Goal: Task Accomplishment & Management: Manage account settings

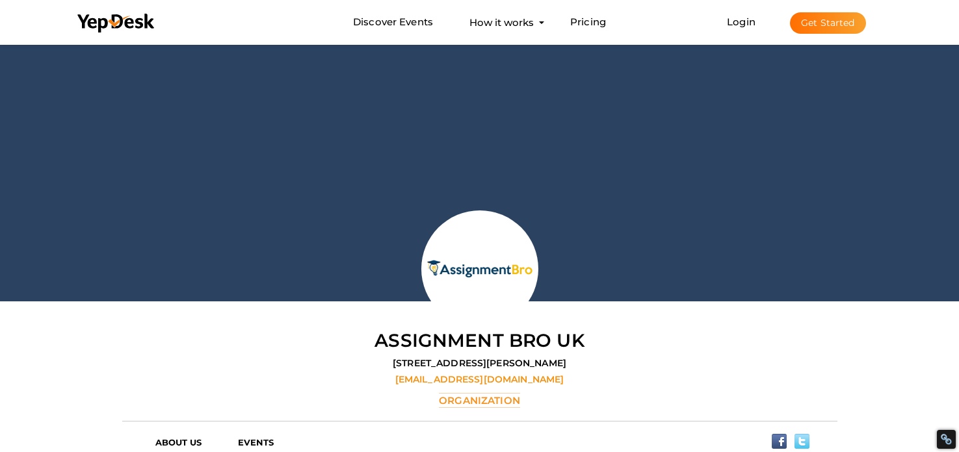
scroll to position [41, 0]
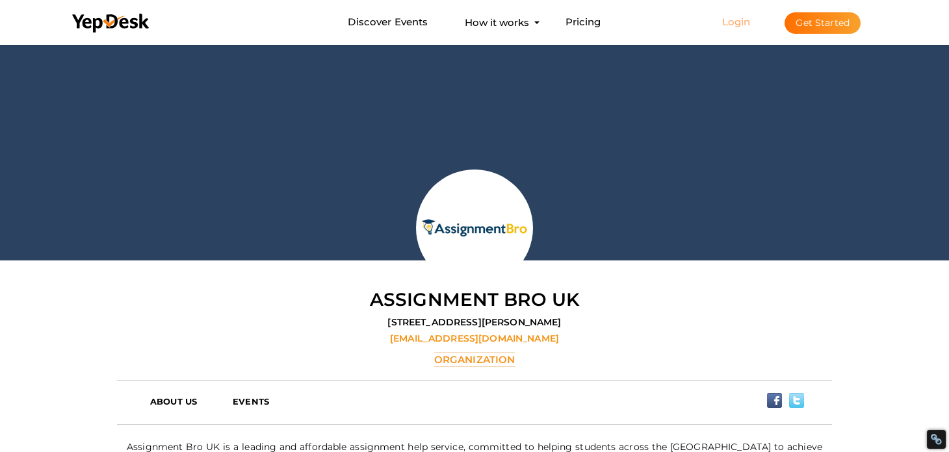
click at [731, 23] on link "Login" at bounding box center [736, 22] width 29 height 12
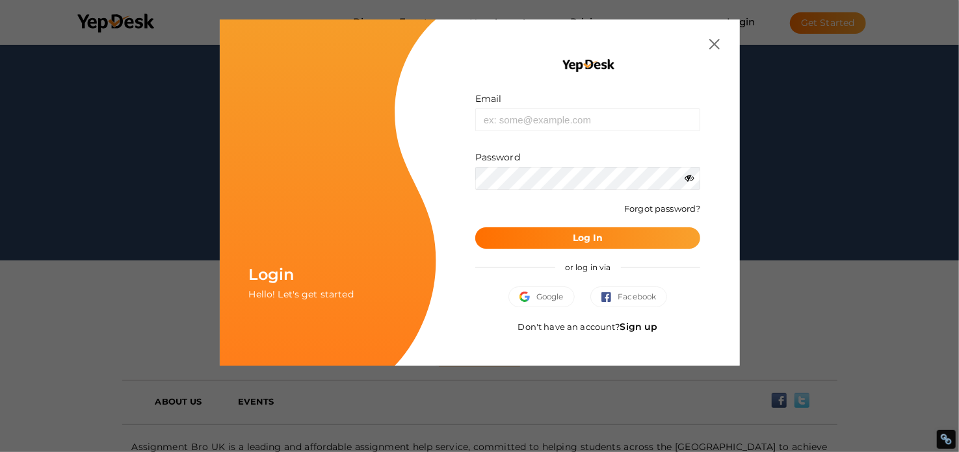
click at [639, 324] on link "Sign up" at bounding box center [639, 327] width 38 height 12
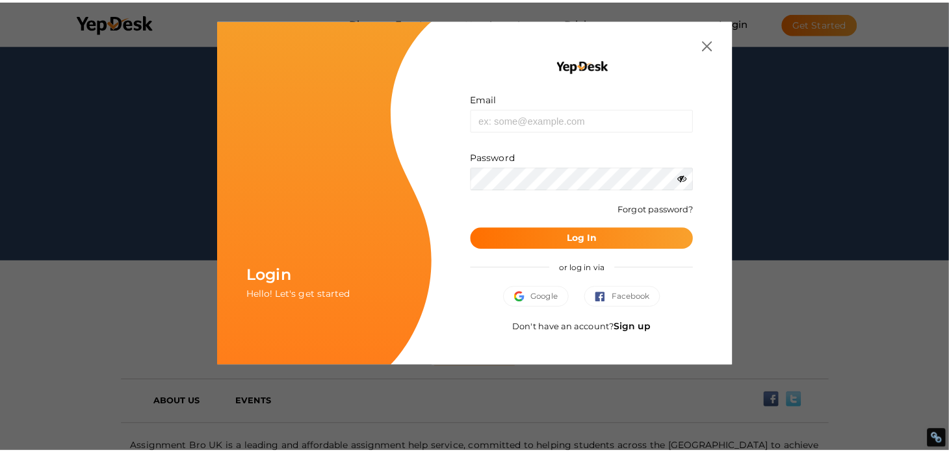
scroll to position [0, 0]
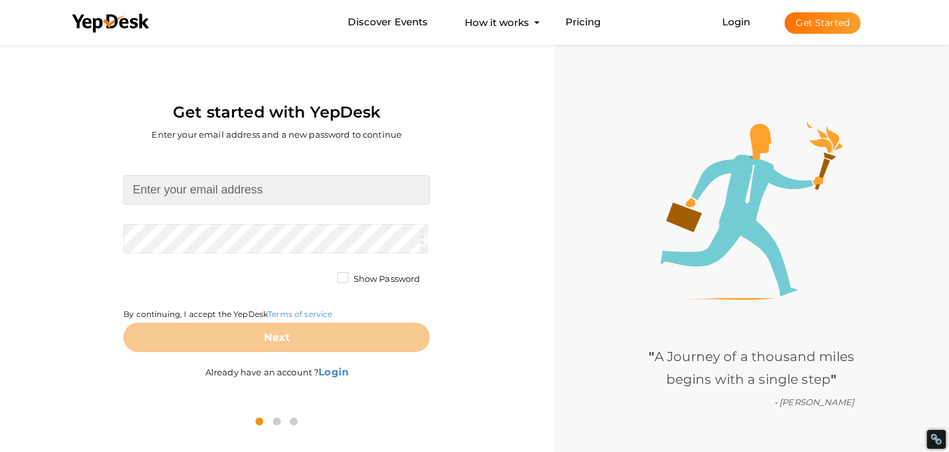
click at [266, 190] on input at bounding box center [277, 190] width 306 height 29
type input "[EMAIL_ADDRESS][DOMAIN_NAME]"
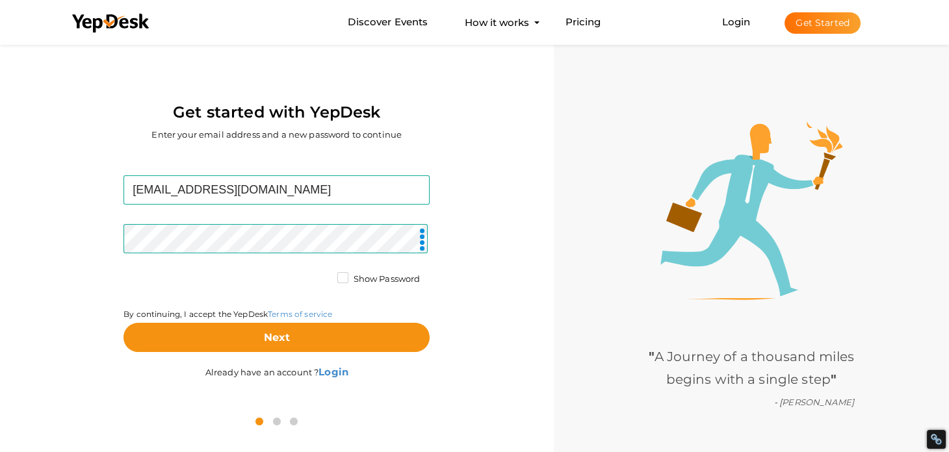
click at [69, 245] on div "Lillyallen760@gmail.com Required. Invalid email. Checking You already have a Ye…" at bounding box center [277, 279] width 534 height 252
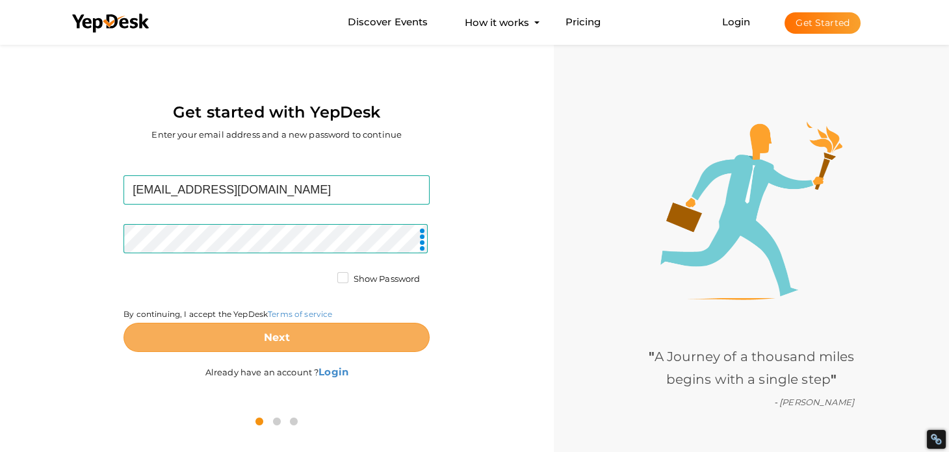
click at [278, 346] on button "Next" at bounding box center [277, 337] width 306 height 29
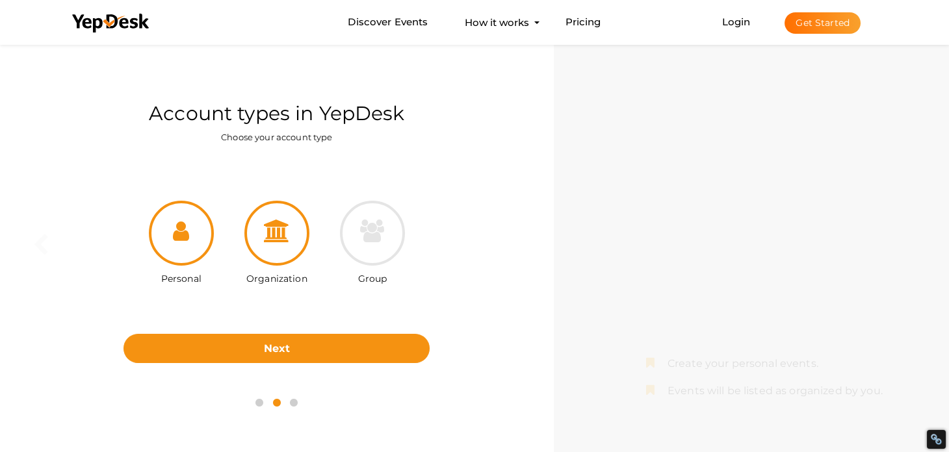
click at [282, 248] on div at bounding box center [276, 233] width 65 height 65
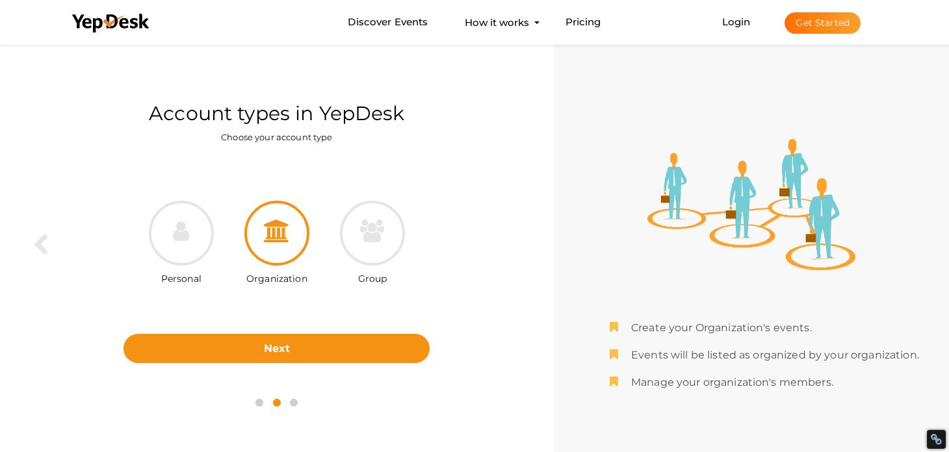
click at [266, 245] on div at bounding box center [276, 233] width 65 height 65
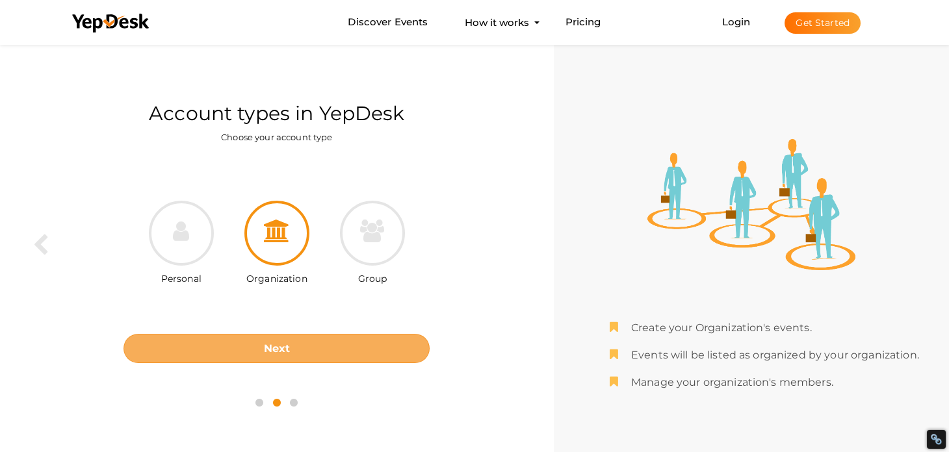
click at [288, 346] on b "Next" at bounding box center [277, 349] width 27 height 12
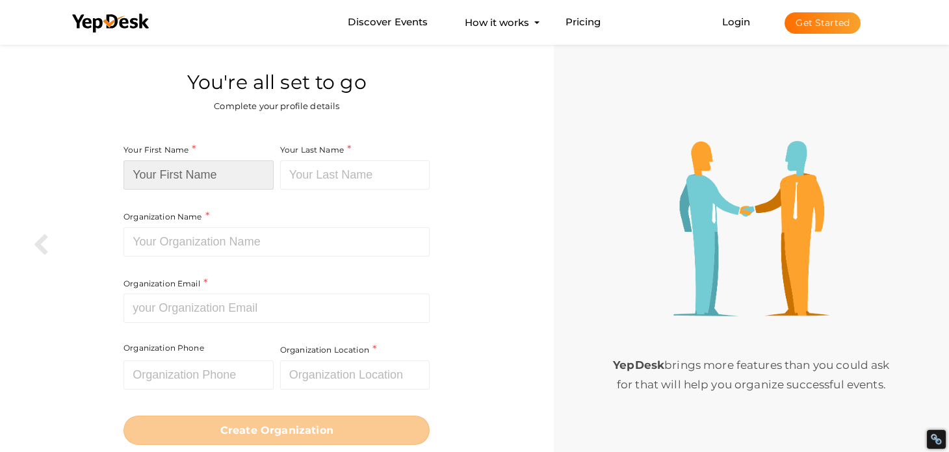
click at [202, 176] on input at bounding box center [199, 175] width 150 height 29
type input "Lilly"
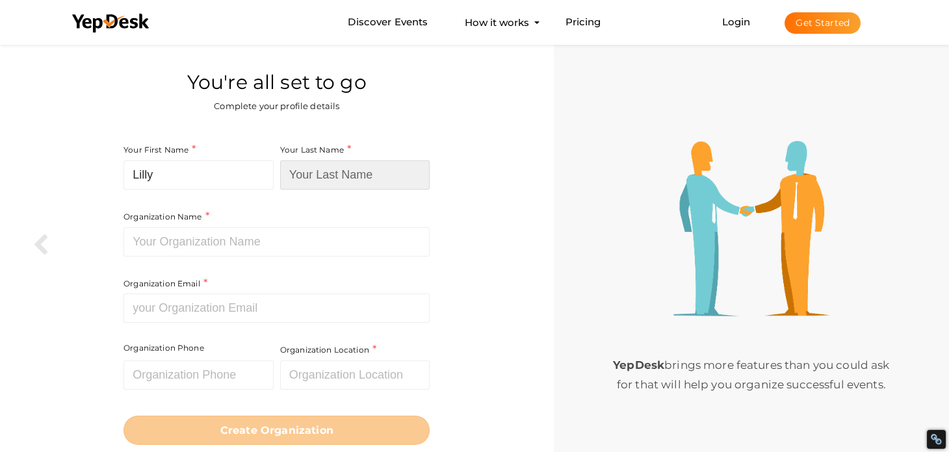
type input "Allen"
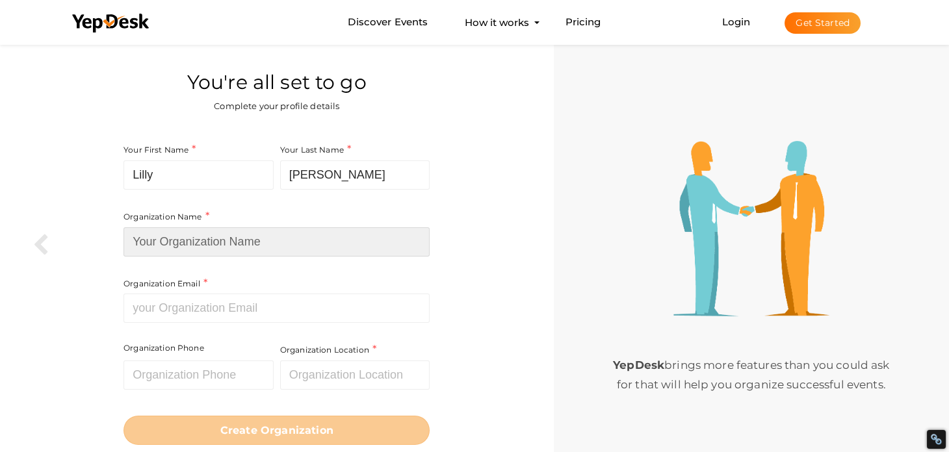
type input "Finance Assignment Helper"
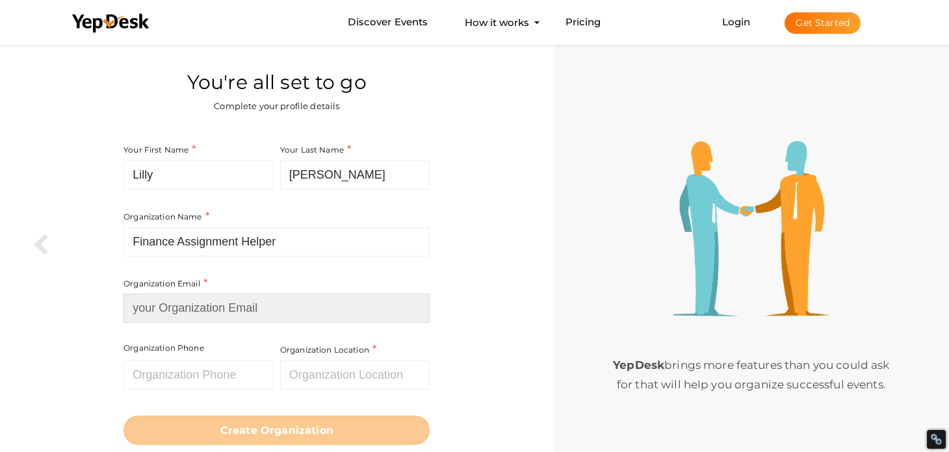
type input "[EMAIL_ADDRESS][DOMAIN_NAME]"
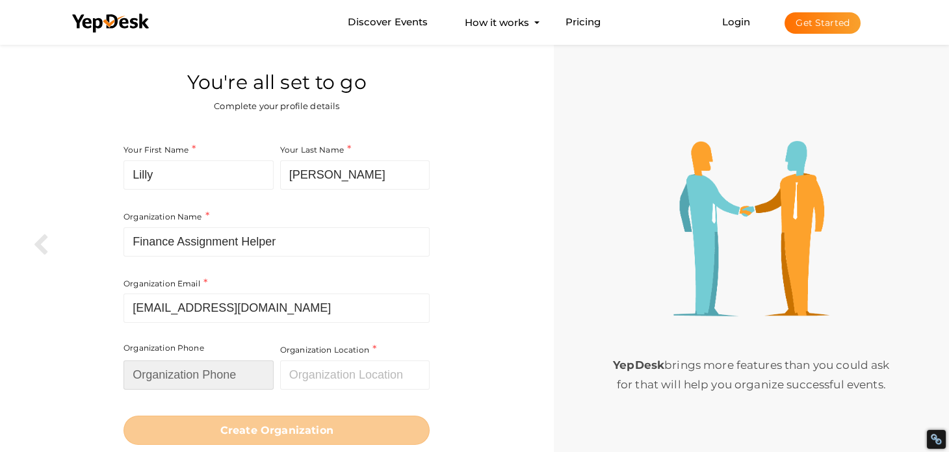
type input "01612345678"
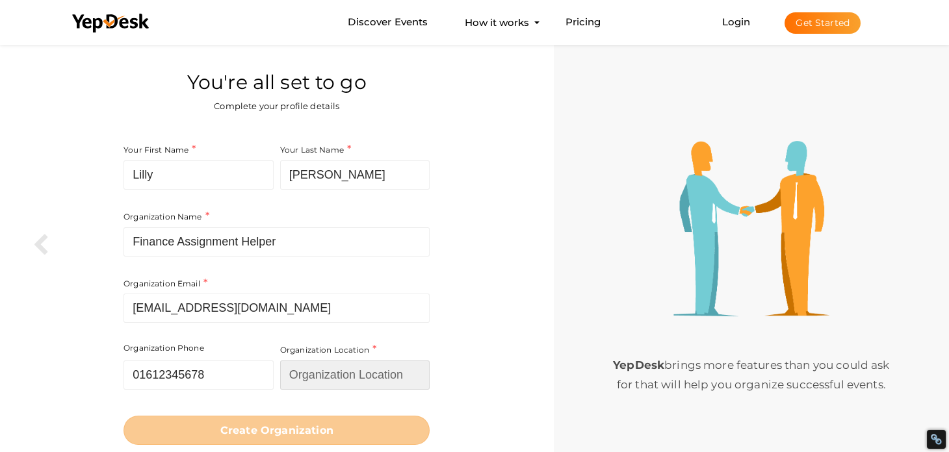
type input "[GEOGRAPHIC_DATA]"
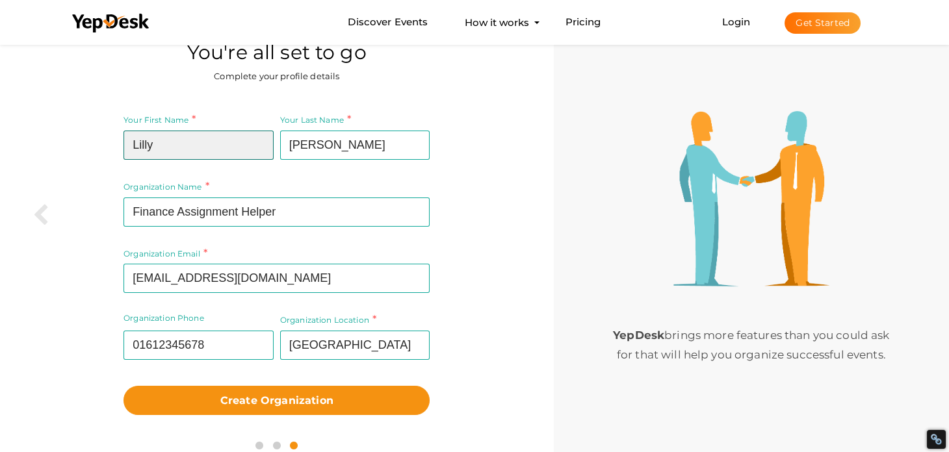
scroll to position [44, 0]
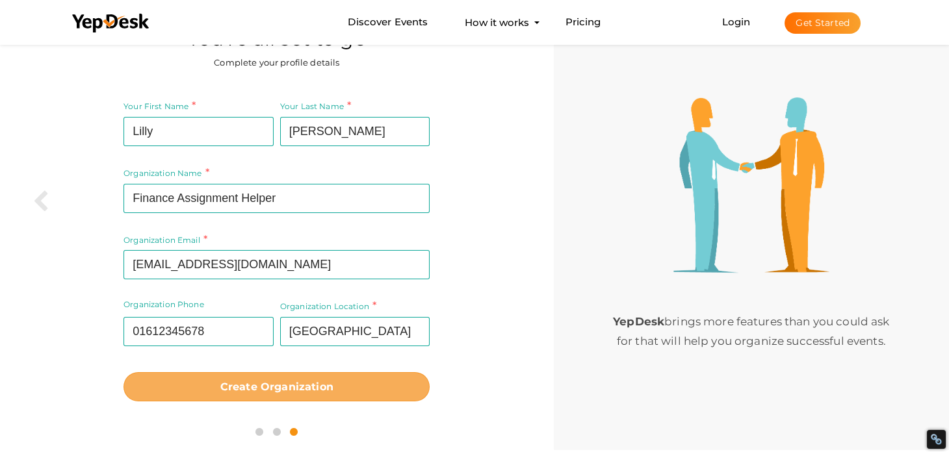
click at [288, 389] on b "Create Organization" at bounding box center [276, 387] width 113 height 12
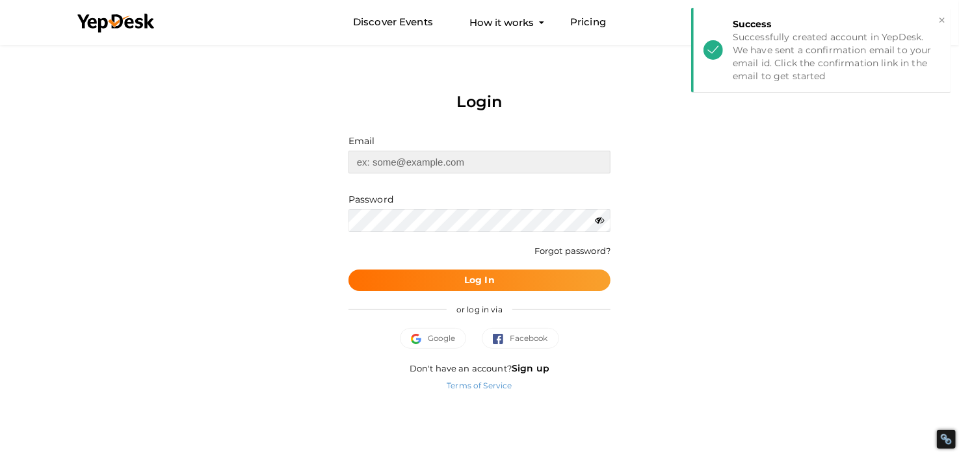
type input "[EMAIL_ADDRESS][DOMAIN_NAME]"
click at [488, 280] on b "Log In" at bounding box center [479, 280] width 31 height 12
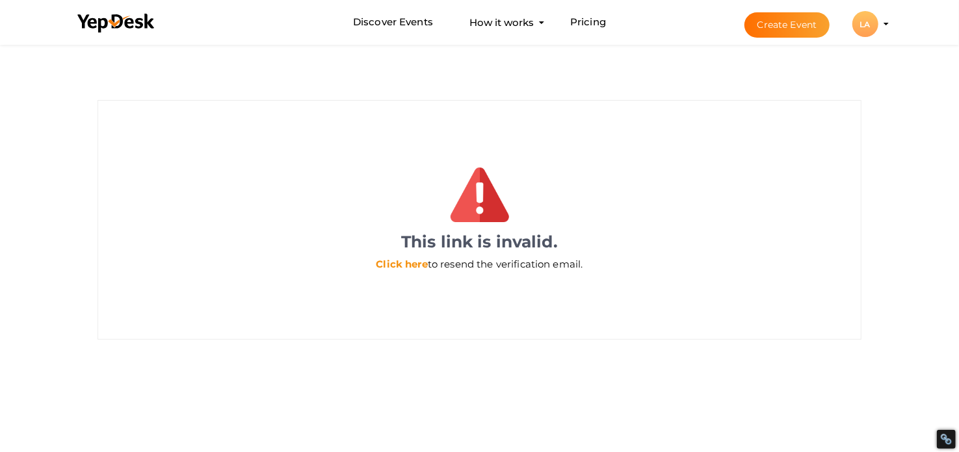
click at [415, 267] on link "Click here" at bounding box center [401, 264] width 51 height 12
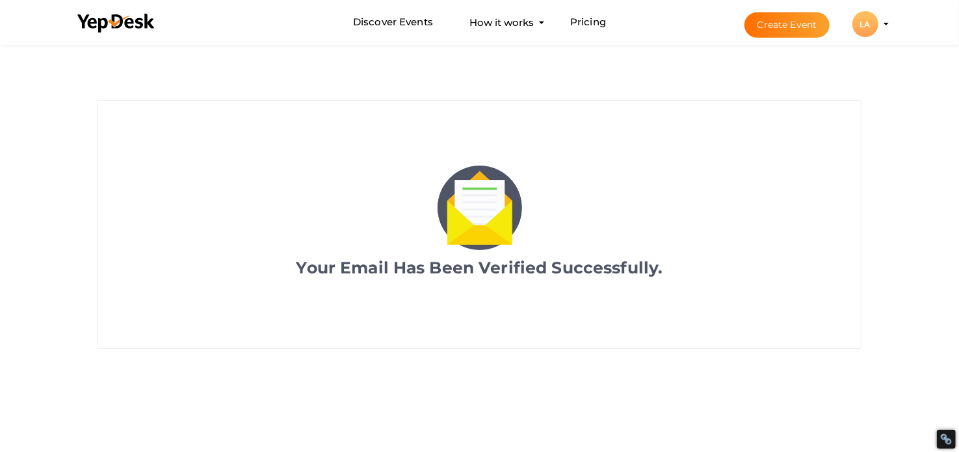
click at [876, 27] on div "LA" at bounding box center [865, 24] width 26 height 26
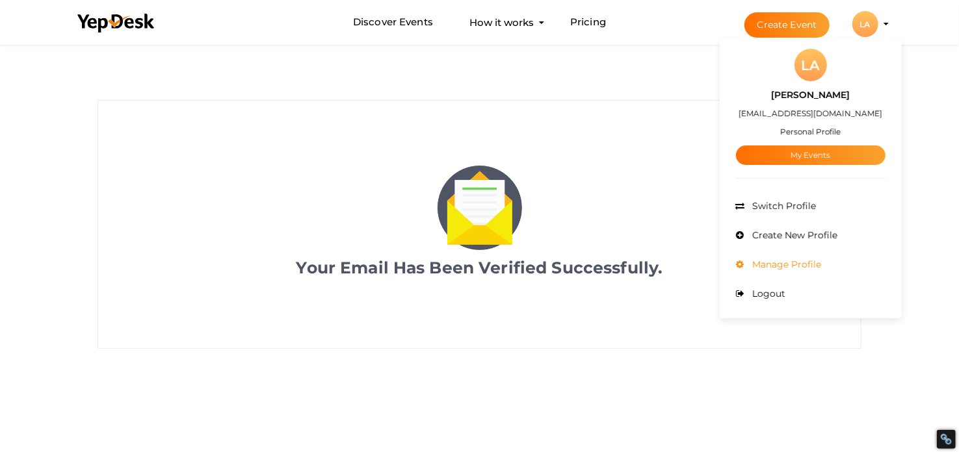
click at [790, 261] on span "Manage Profile" at bounding box center [786, 265] width 72 height 12
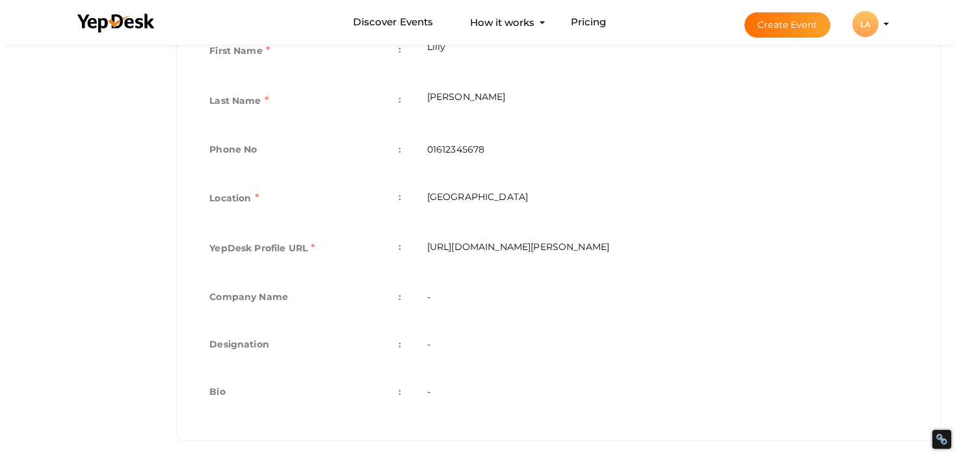
scroll to position [359, 0]
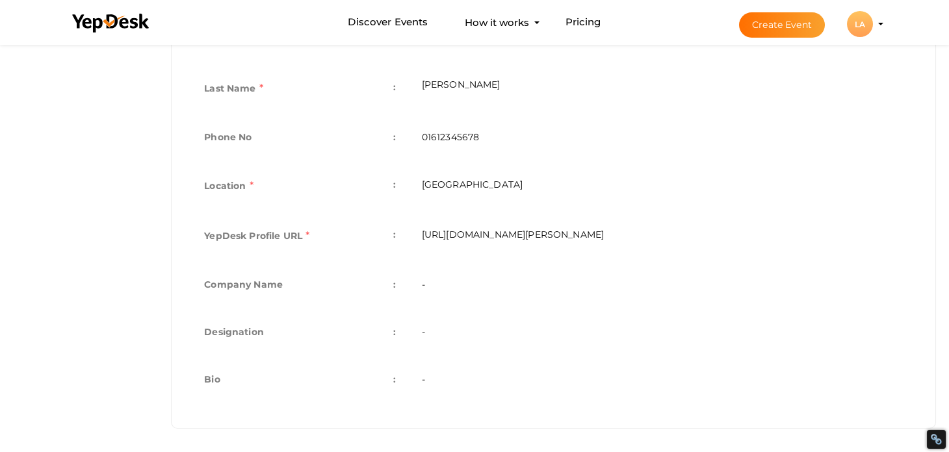
click at [872, 23] on div "LA" at bounding box center [860, 24] width 26 height 26
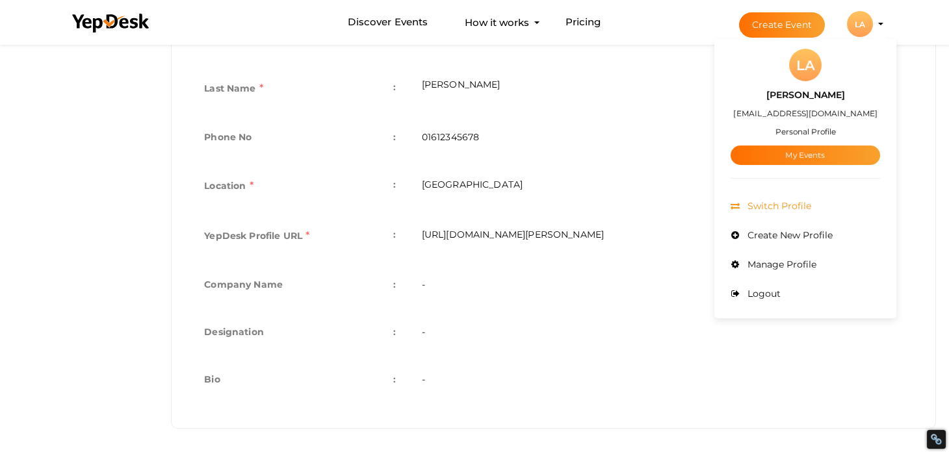
click at [789, 203] on span "Switch Profile" at bounding box center [777, 206] width 67 height 12
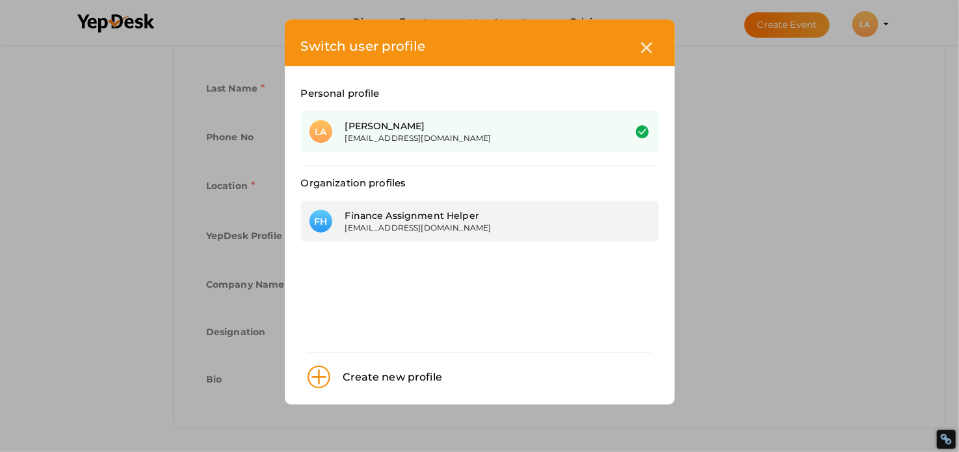
click at [439, 216] on div "Finance Assignment Helper" at bounding box center [474, 215] width 259 height 13
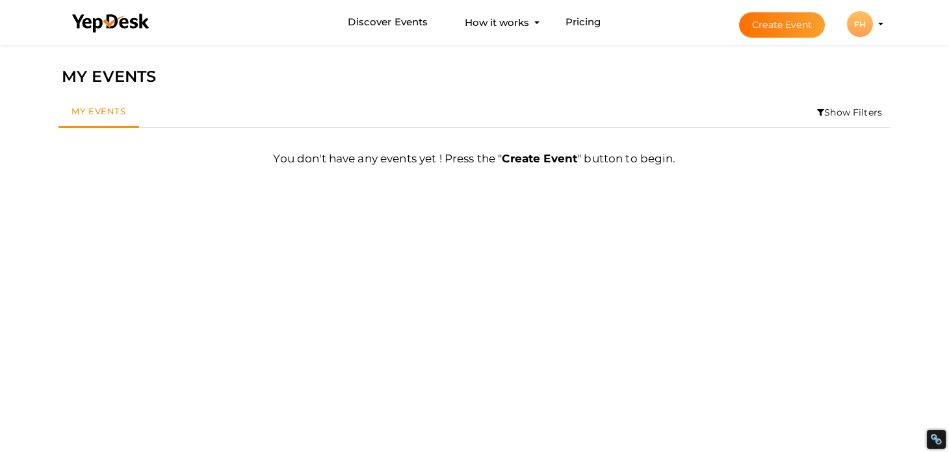
click at [881, 21] on li "Create Event FH FH Finance Assignment Helper [EMAIL_ADDRESS][DOMAIN_NAME] Organ…" at bounding box center [800, 24] width 174 height 47
click at [882, 27] on li "Create Event FH FH Finance Assignment Helper lillyallen760@gmail.com Organizati…" at bounding box center [800, 24] width 174 height 47
click at [880, 21] on li "Create Event FH FH Finance Assignment Helper lillyallen760@gmail.com Organizati…" at bounding box center [800, 24] width 174 height 47
click at [859, 18] on div "FH" at bounding box center [860, 24] width 26 height 26
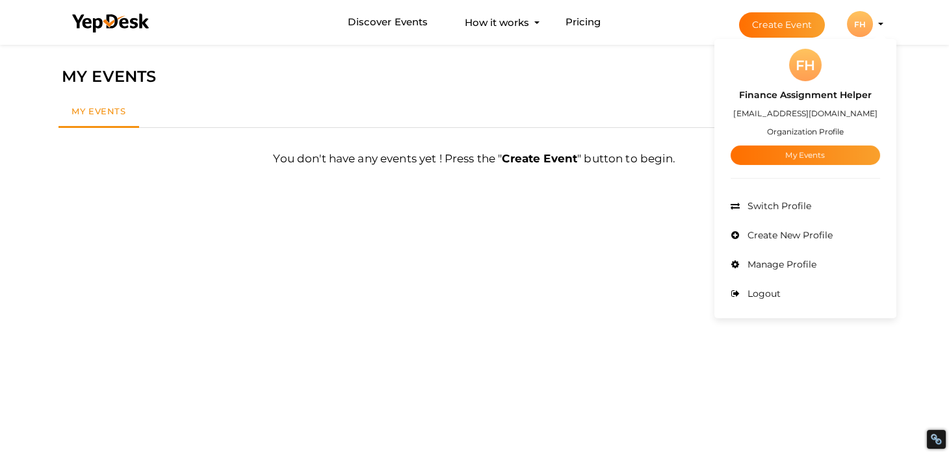
click at [824, 129] on small "Organization Profile" at bounding box center [805, 132] width 77 height 10
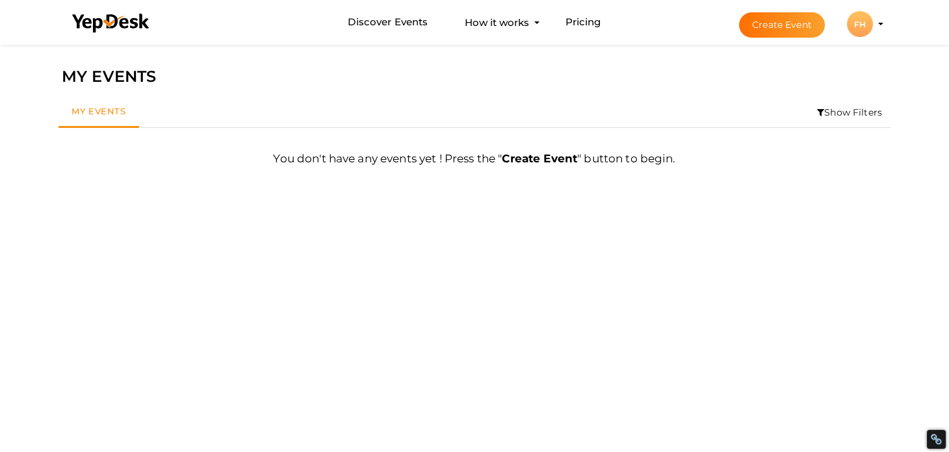
click at [871, 27] on div "FH" at bounding box center [860, 24] width 26 height 26
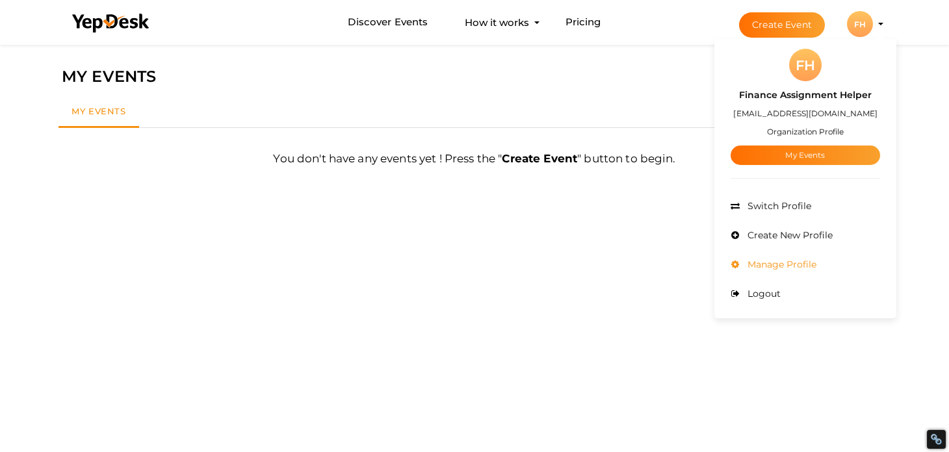
click at [809, 268] on span "Manage Profile" at bounding box center [780, 265] width 72 height 12
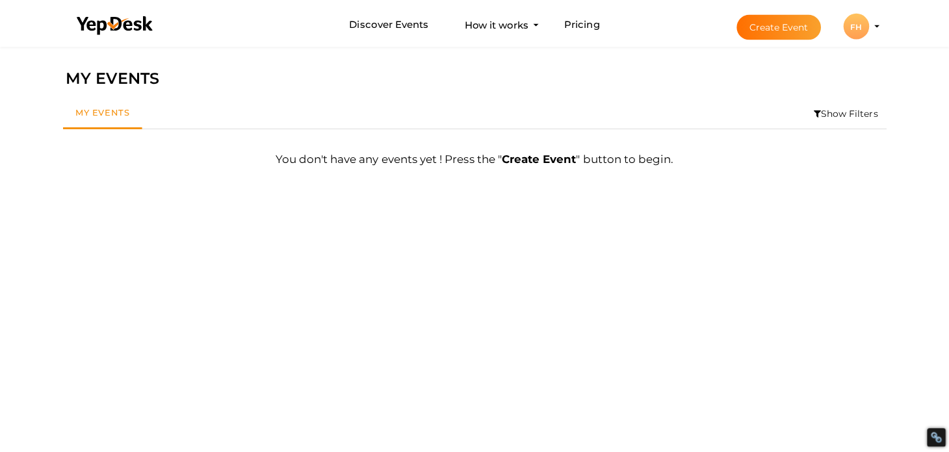
scroll to position [41, 0]
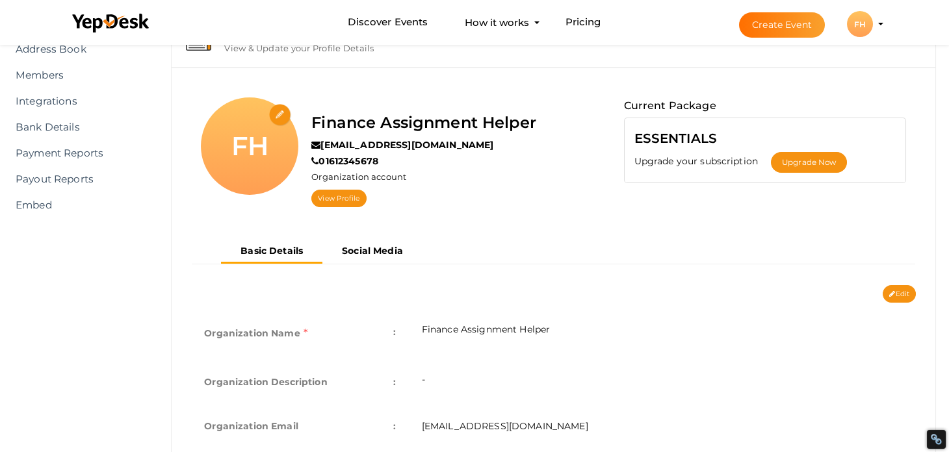
scroll to position [195, 0]
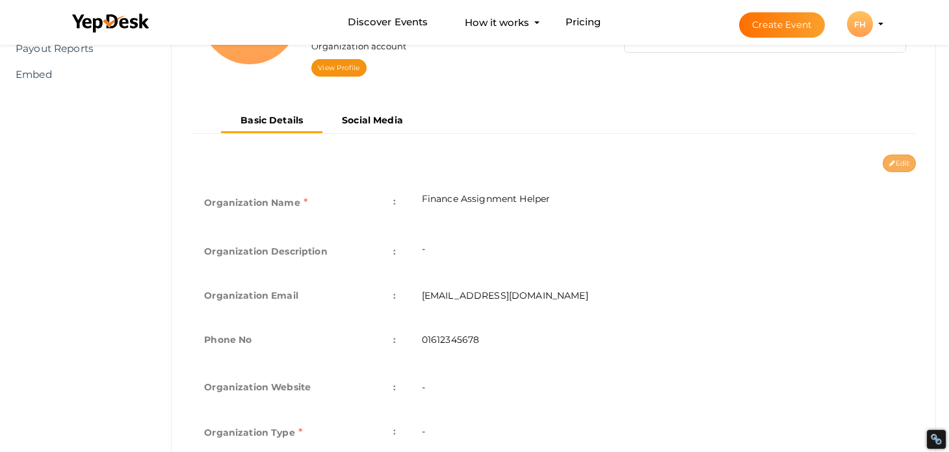
click at [895, 159] on button "Edit" at bounding box center [899, 164] width 33 height 18
type input "Finance Assignment Helper"
type input "[EMAIL_ADDRESS][DOMAIN_NAME]"
type input "01612345678"
select select "9"
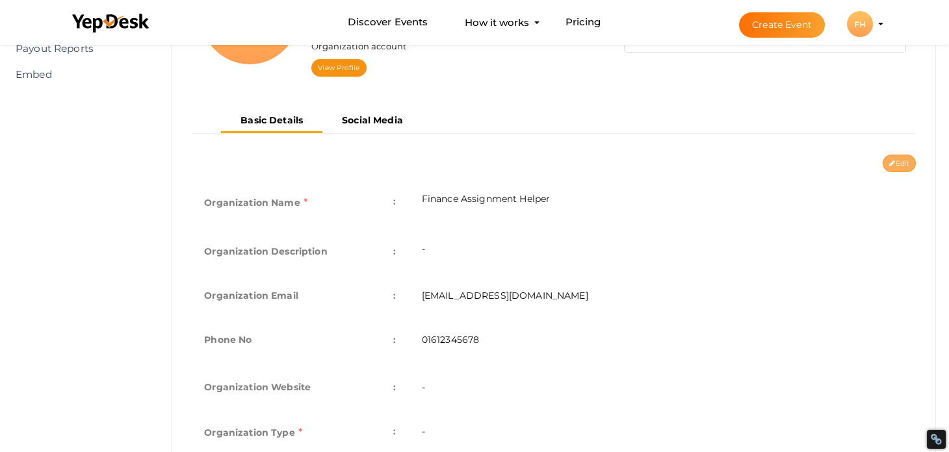
type input "[GEOGRAPHIC_DATA]"
type input "finance-assignment-helper"
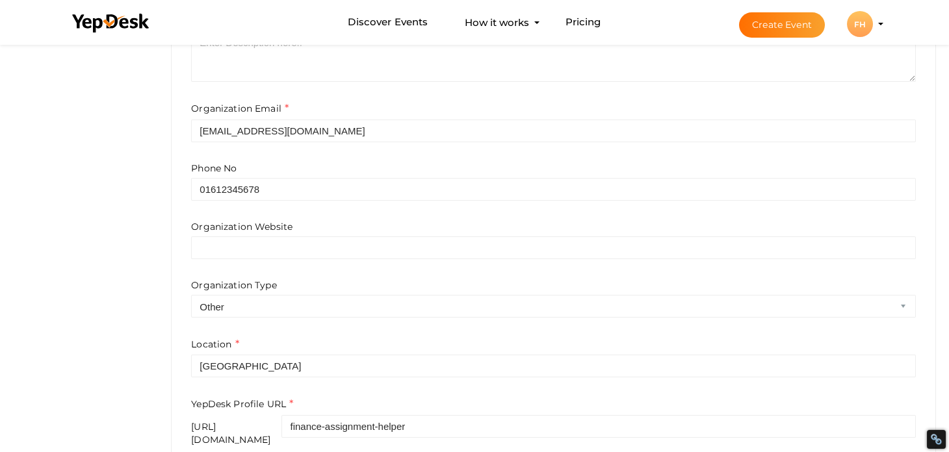
scroll to position [341, 0]
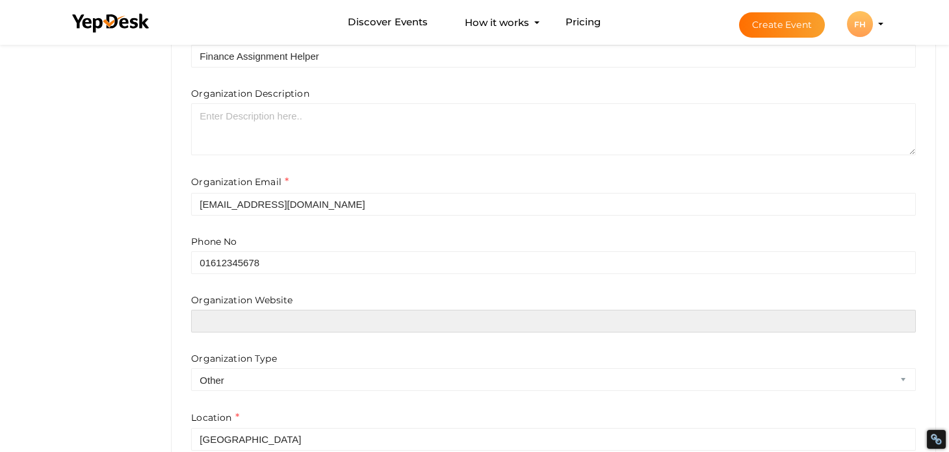
click at [257, 320] on input "text" at bounding box center [553, 321] width 725 height 23
paste input "https://financeassignmenthelper.co.uk/"
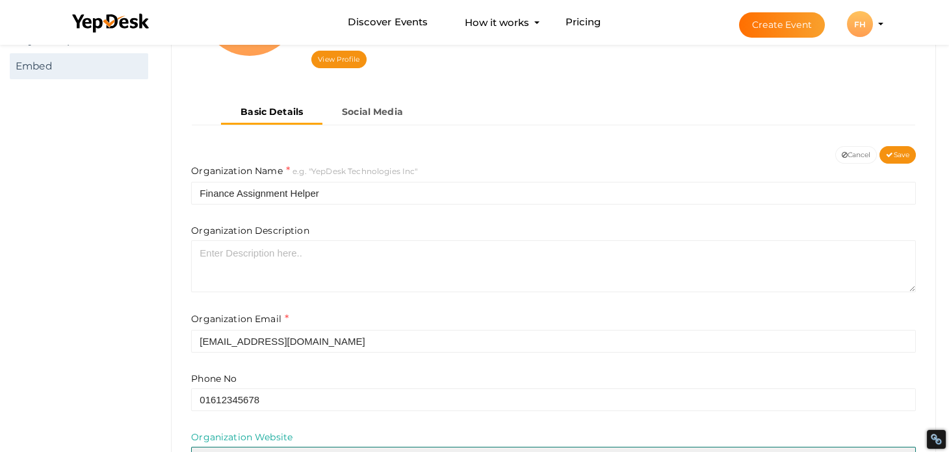
scroll to position [81, 0]
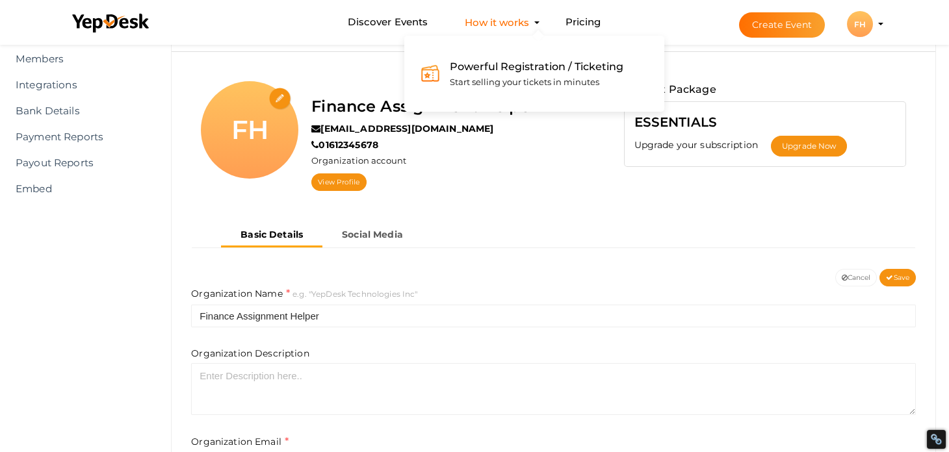
type input "https://financeassignmenthelper.co.uk/"
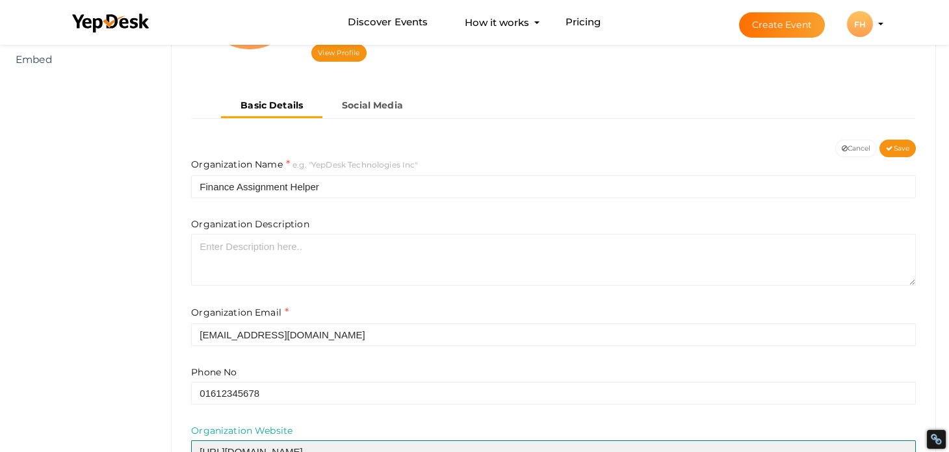
scroll to position [211, 0]
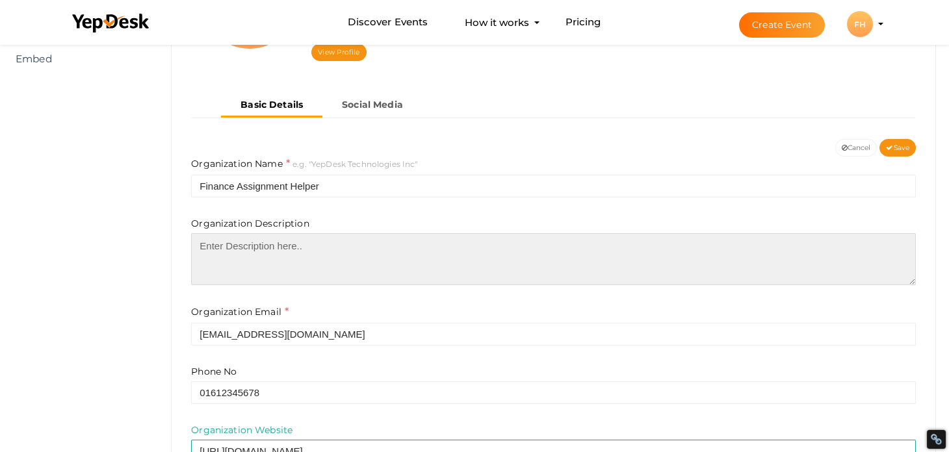
click at [240, 245] on textarea at bounding box center [553, 259] width 725 height 52
paste textarea "Stop wasting time with unreliable online corporate finance assignment help serv…"
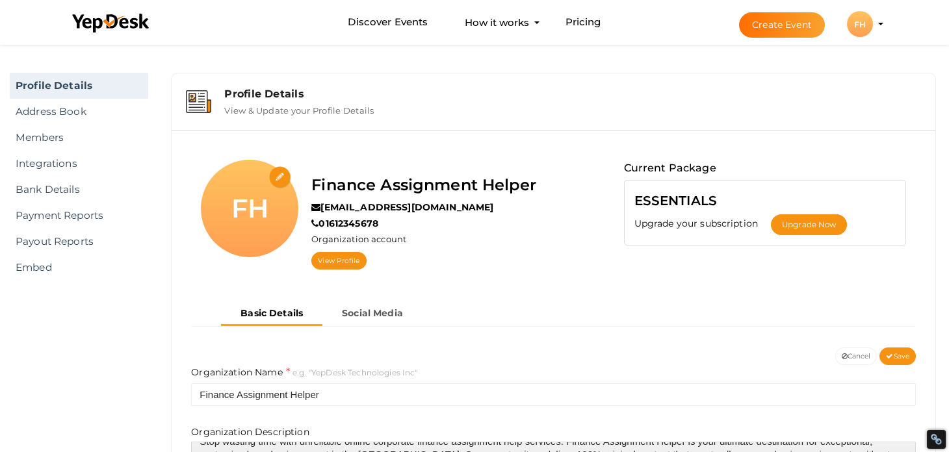
scroll to position [0, 0]
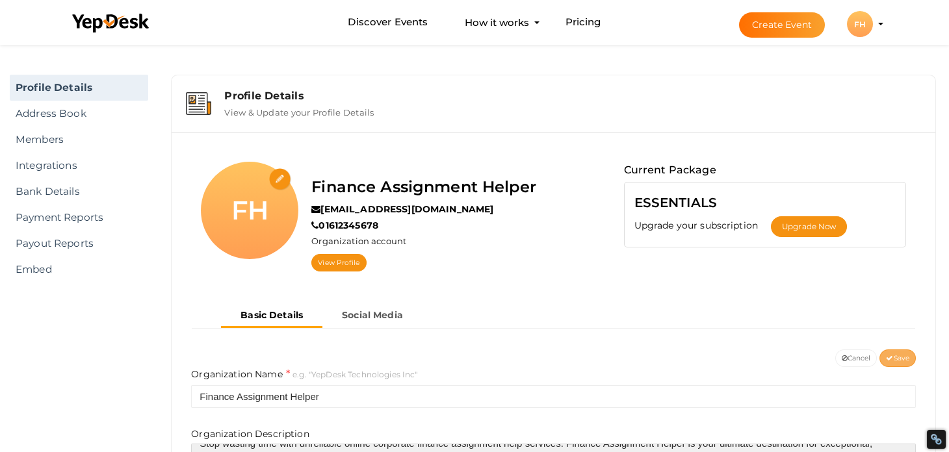
type textarea "Stop wasting time with unreliable online corporate finance assignment help serv…"
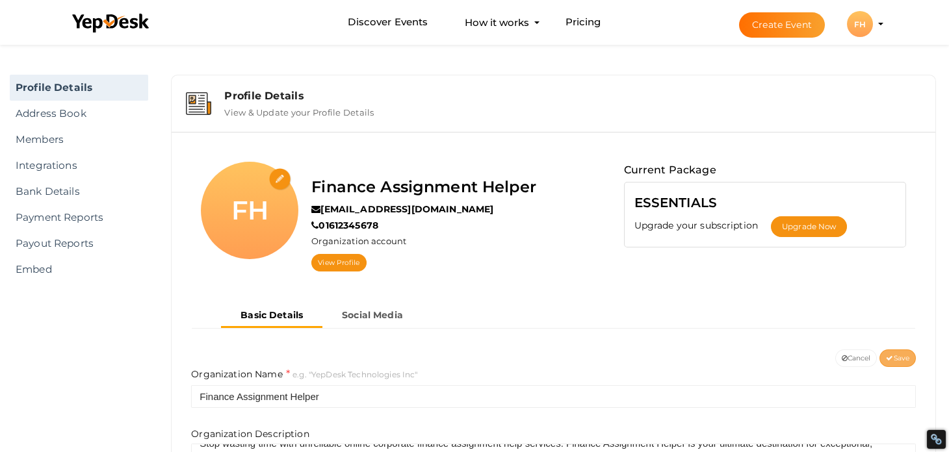
click at [896, 357] on span "Save" at bounding box center [897, 358] width 23 height 8
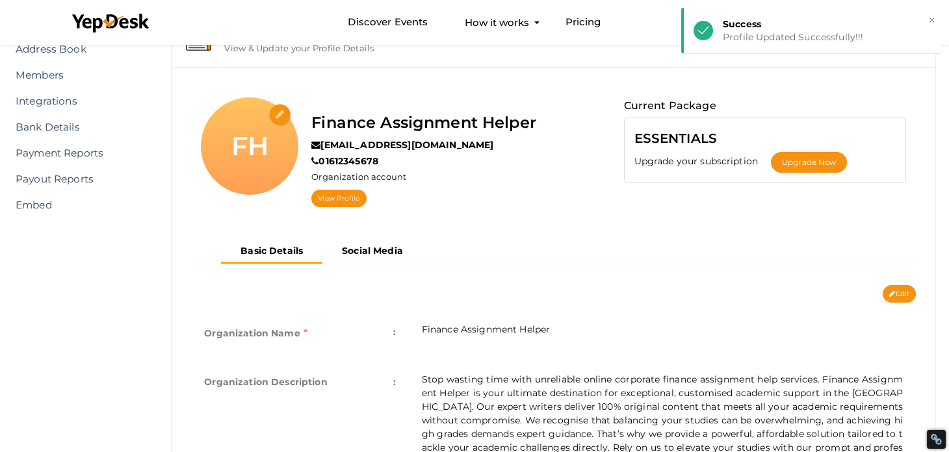
scroll to position [64, 0]
click at [371, 249] on b "Social Media" at bounding box center [372, 251] width 61 height 12
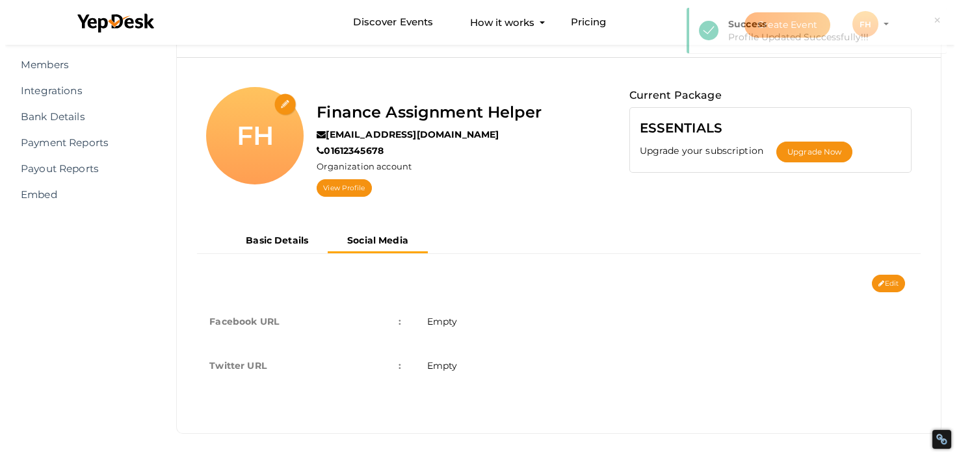
scroll to position [81, 0]
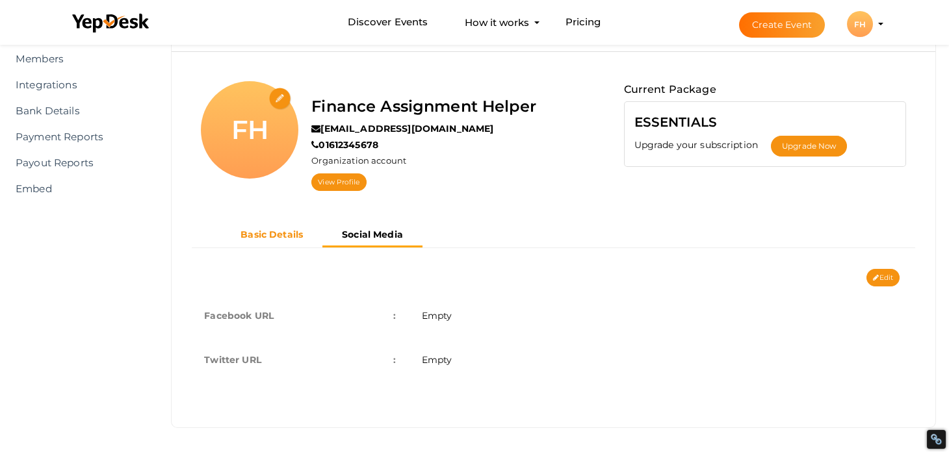
click at [273, 231] on b "Basic Details" at bounding box center [272, 235] width 62 height 12
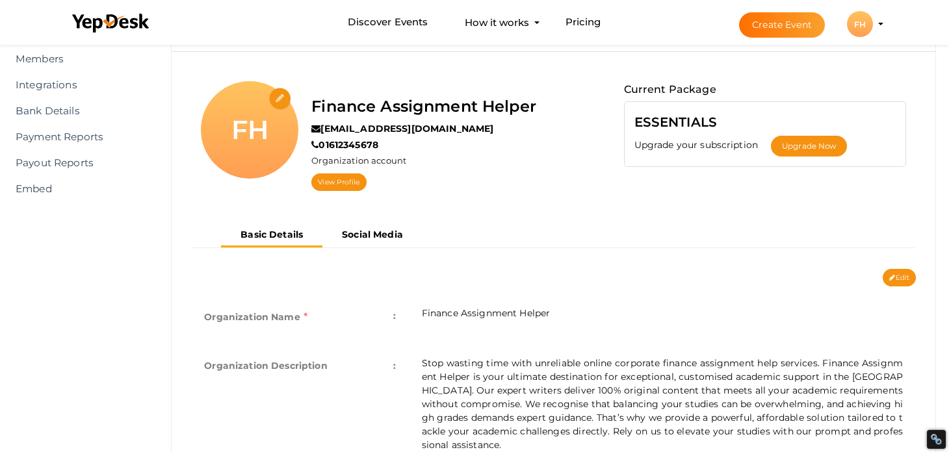
click at [278, 94] on input "file" at bounding box center [280, 99] width 23 height 23
type input "C:\fakepath\AFH_resized (2).jpg"
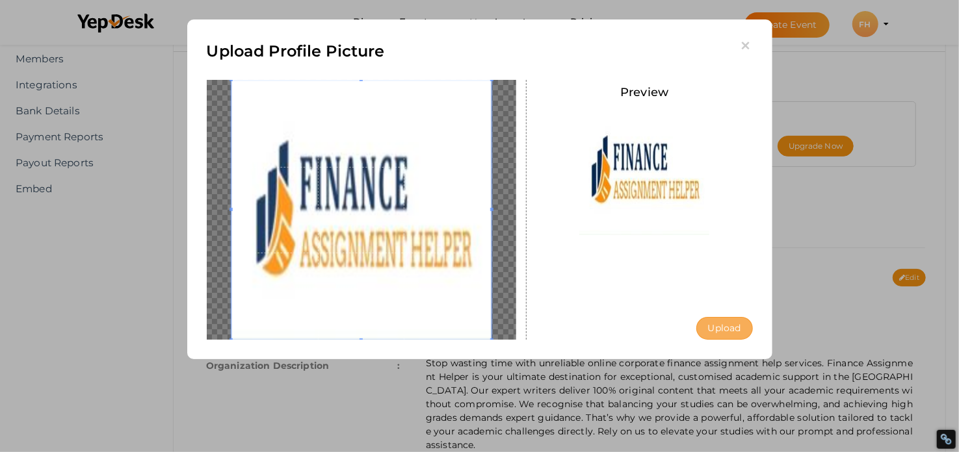
click at [727, 322] on button "Upload" at bounding box center [724, 328] width 57 height 23
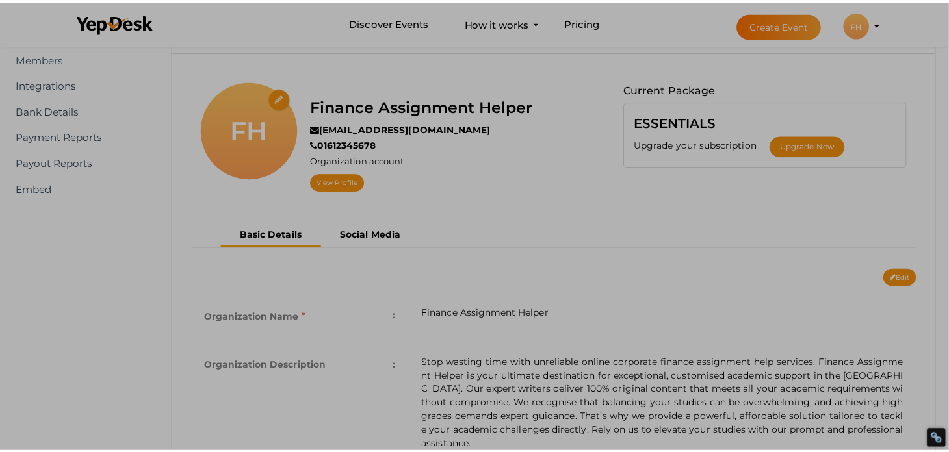
scroll to position [0, 0]
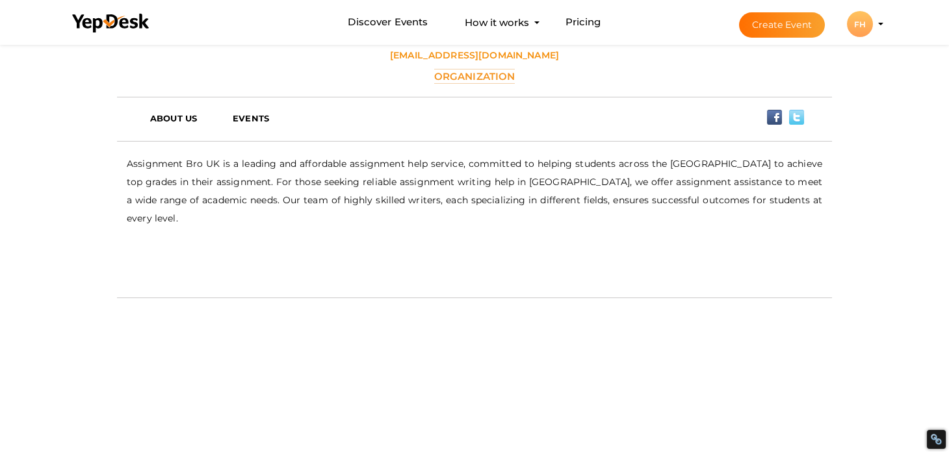
scroll to position [431, 0]
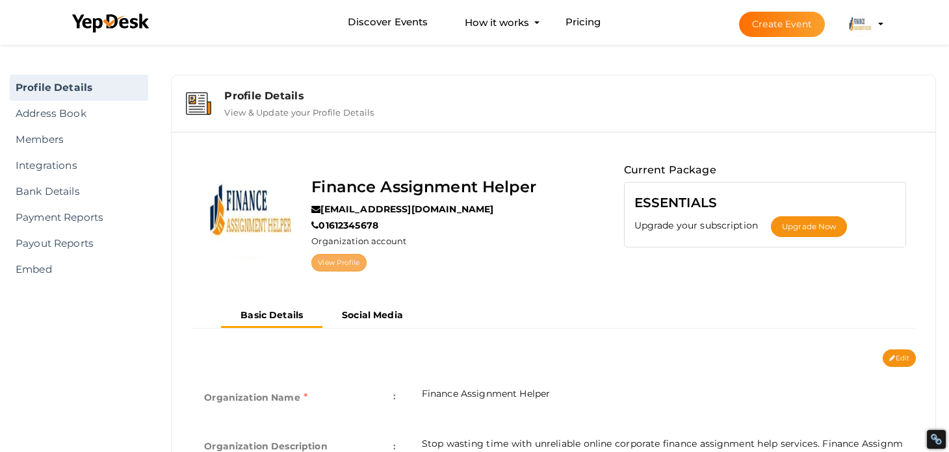
click at [344, 260] on link "View Profile" at bounding box center [338, 263] width 55 height 18
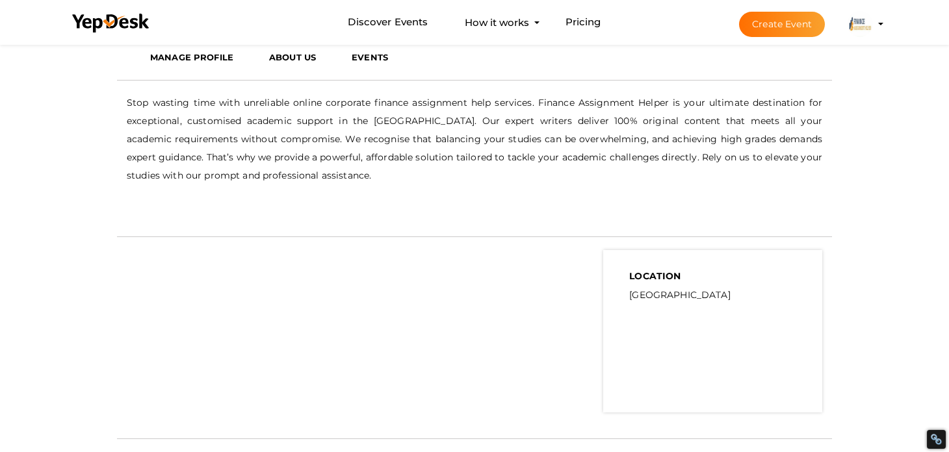
scroll to position [356, 0]
